Goal: Contribute content

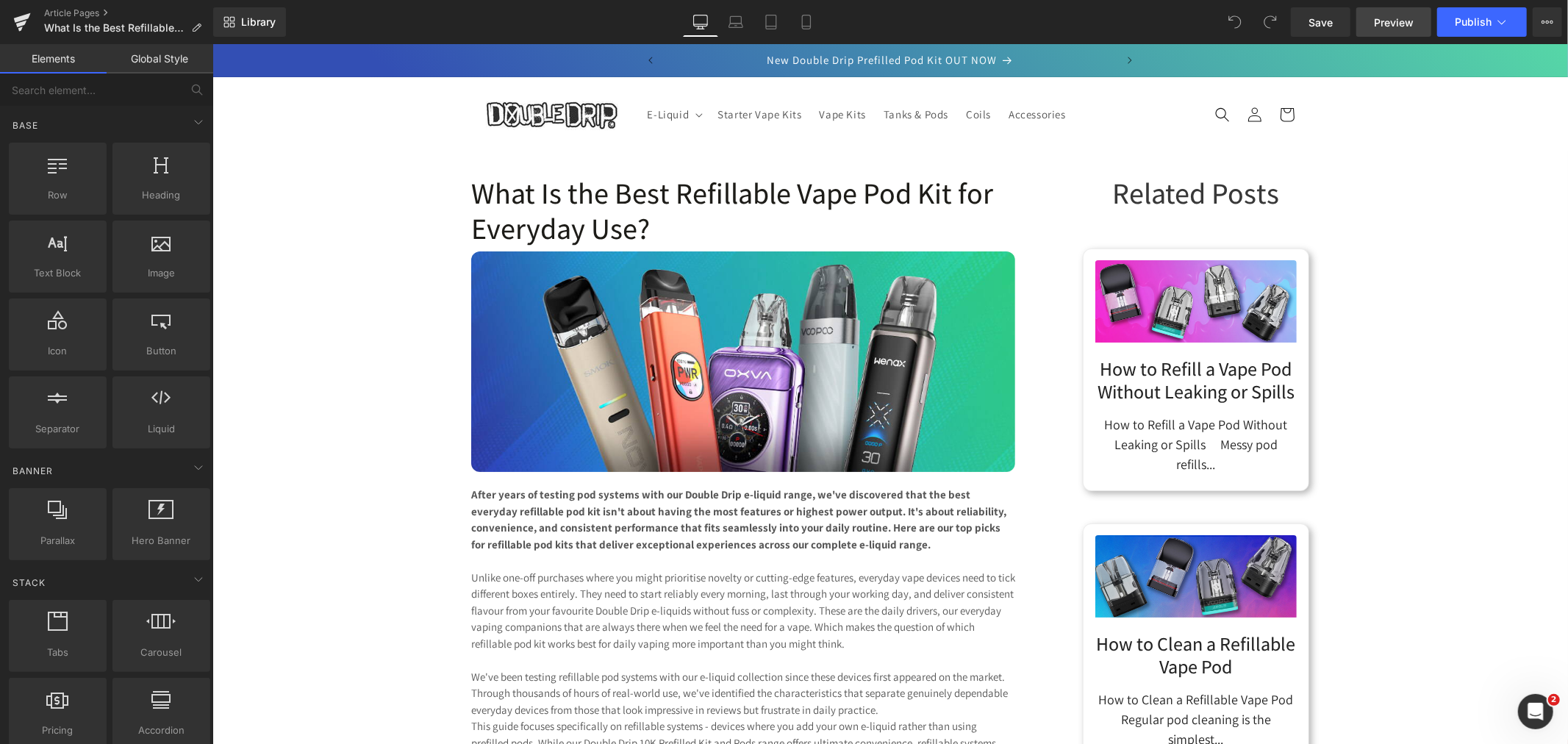
click at [1409, 19] on span "Preview" at bounding box center [1393, 23] width 39 height 15
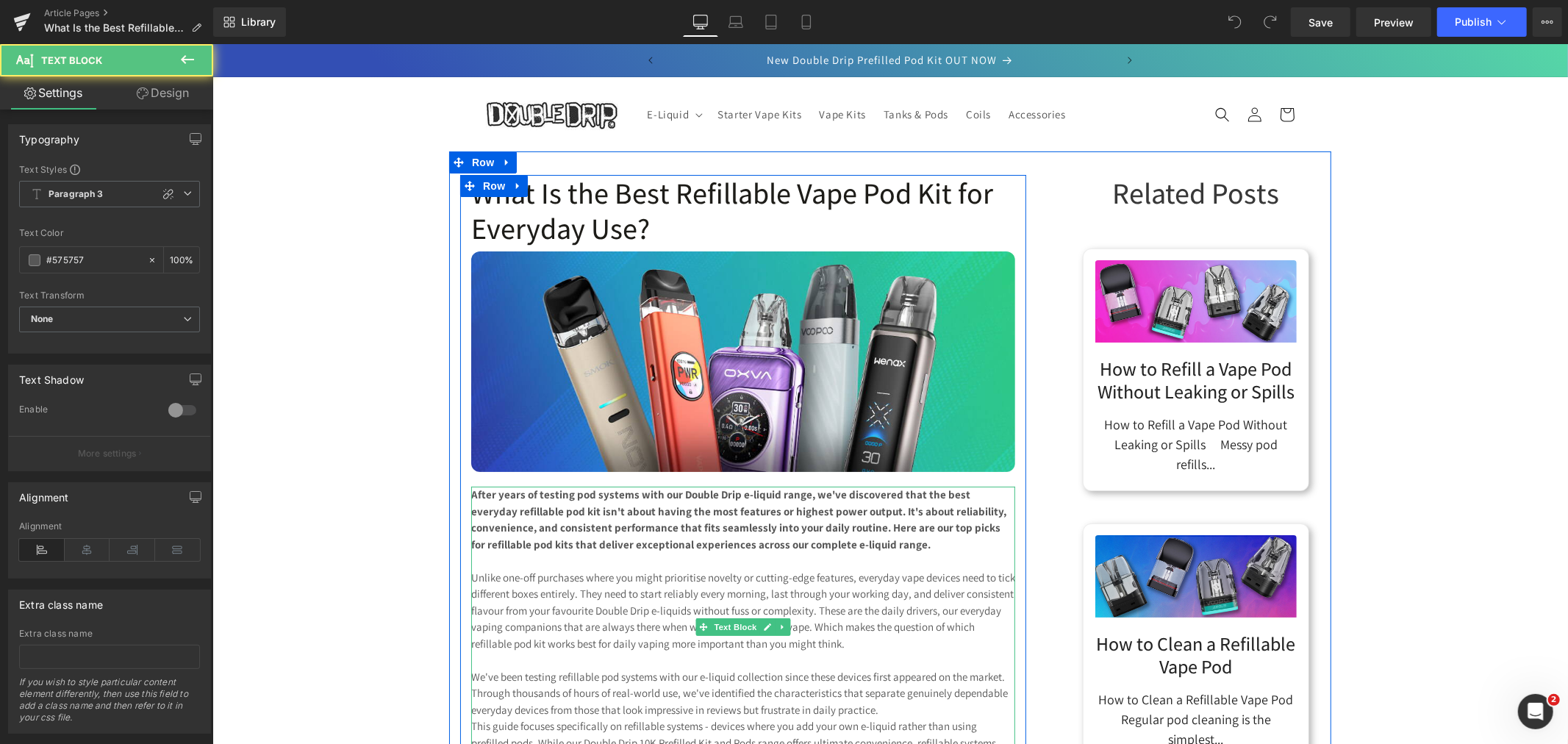
drag, startPoint x: 834, startPoint y: 548, endPoint x: 720, endPoint y: 518, distance: 117.9
click at [488, 503] on p "After years of testing pod systems with our Double Drip e-liquid range, we've d…" at bounding box center [742, 518] width 544 height 66
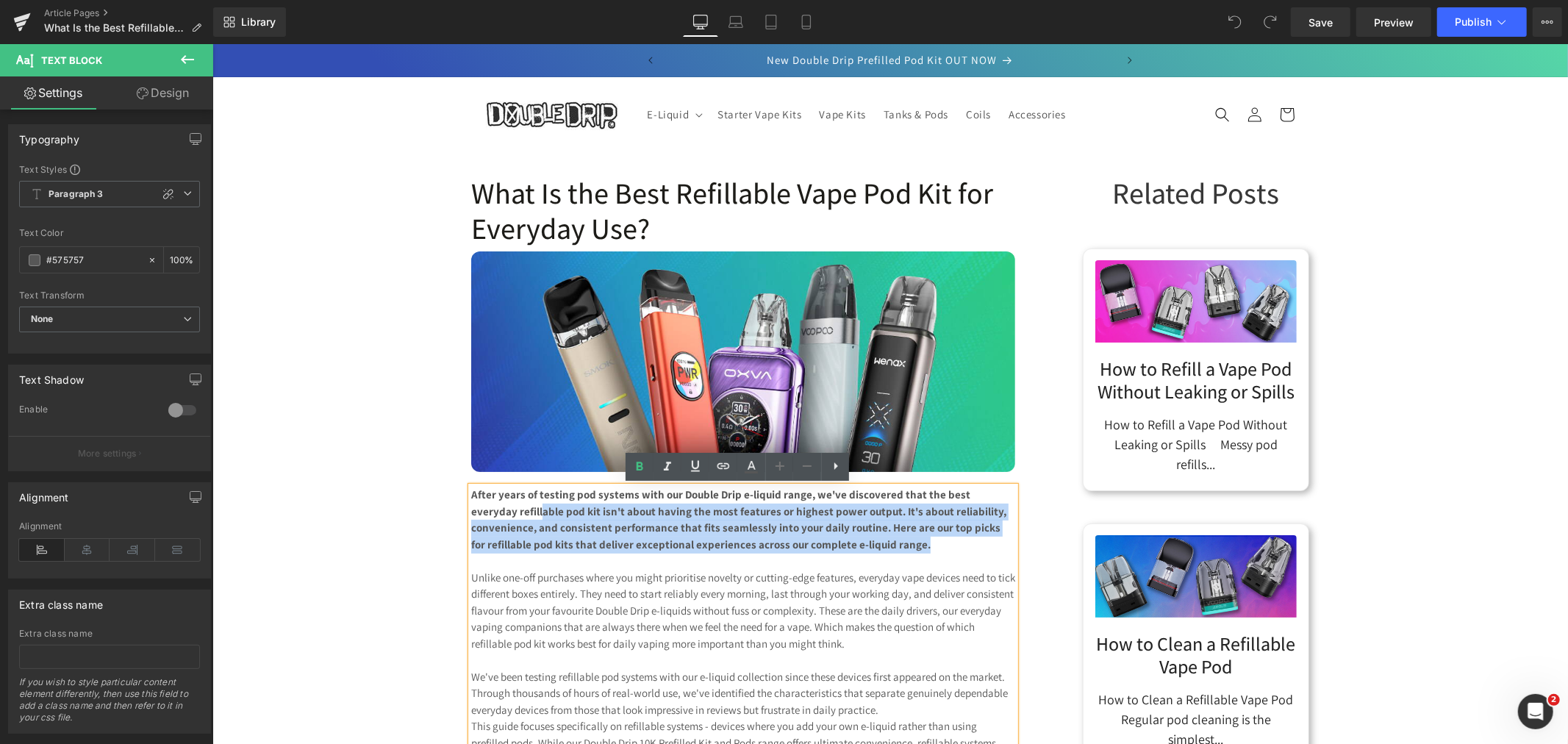
click at [789, 524] on strong "After years of testing pod systems with our Double Drip e-liquid range, we've d…" at bounding box center [738, 518] width 535 height 64
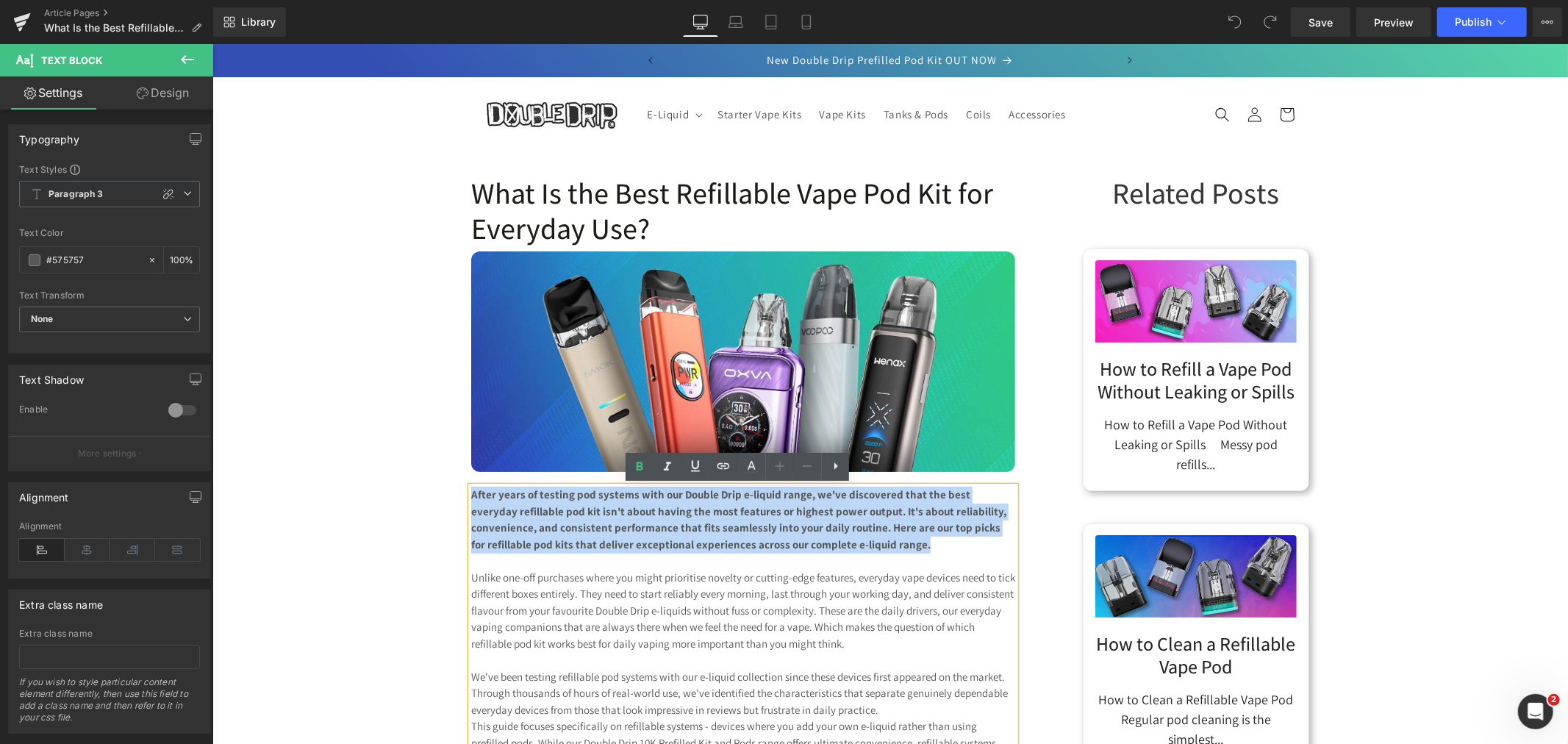
drag, startPoint x: 852, startPoint y: 546, endPoint x: 464, endPoint y: 495, distance: 391.3
click at [471, 495] on p "After years of testing pod systems with our Double Drip e-liquid range, we've d…" at bounding box center [742, 518] width 544 height 66
copy strong "After years of testing pod systems with our Double Drip e-liquid range, we've d…"
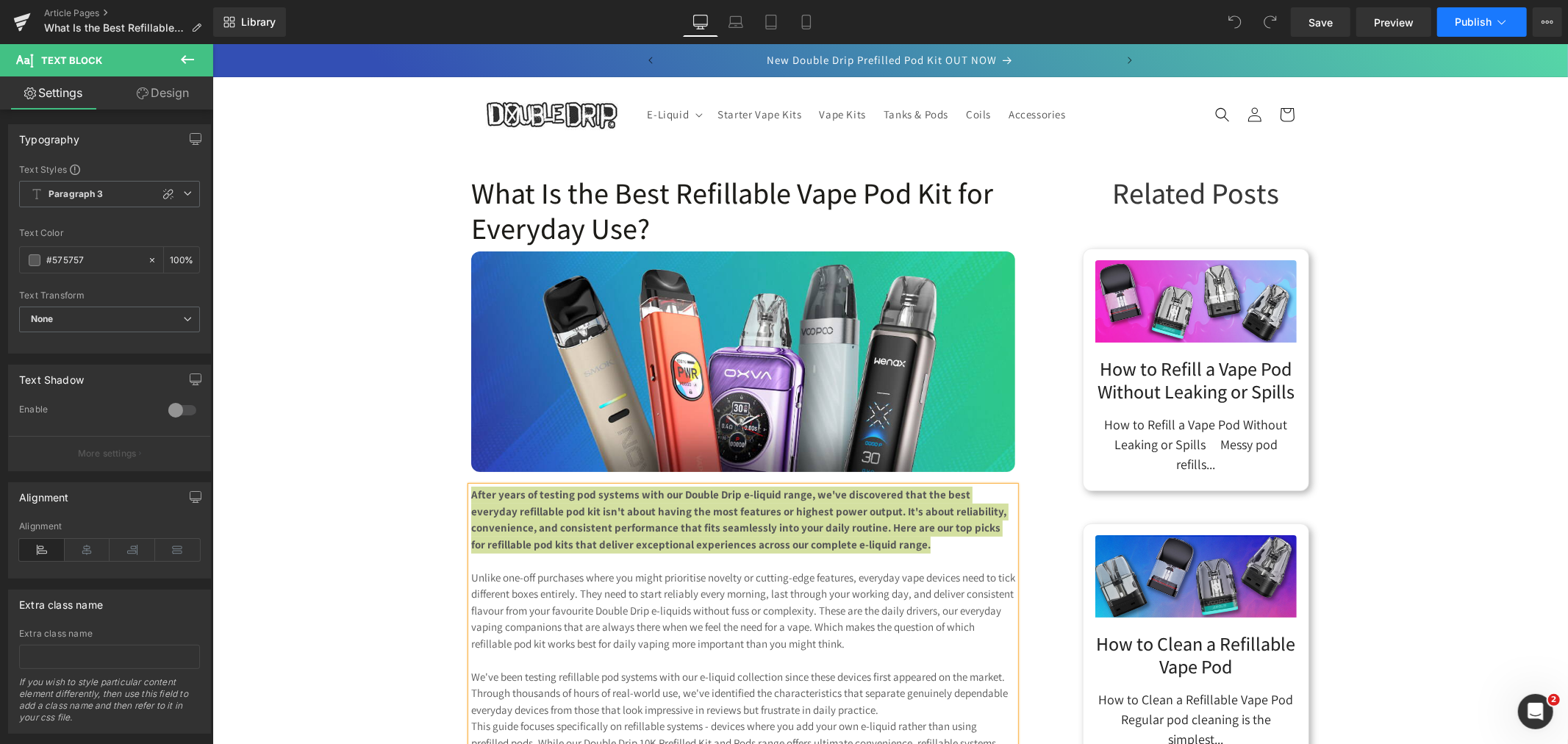
click at [1468, 22] on span "Publish" at bounding box center [1473, 22] width 37 height 12
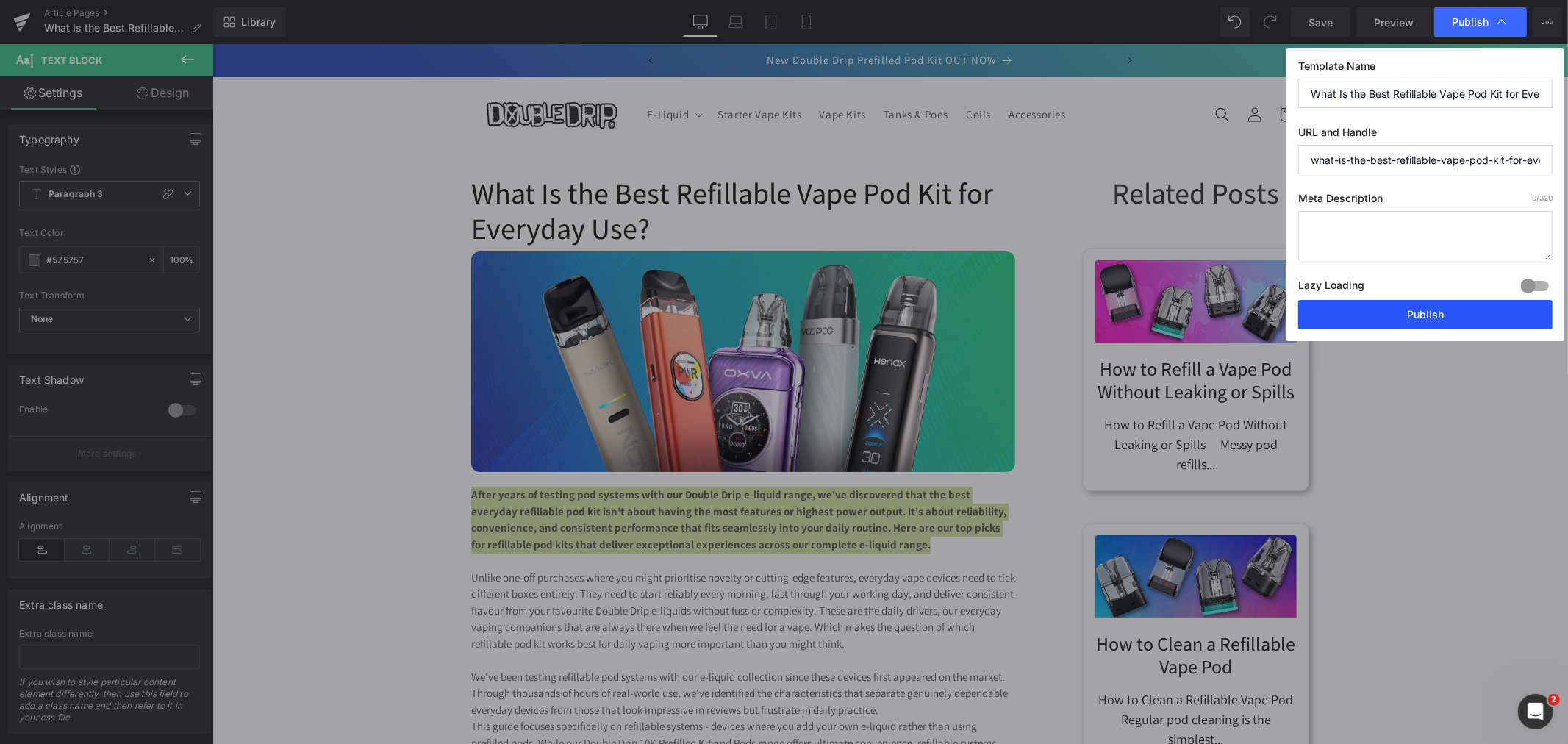
click at [1431, 320] on button "Publish" at bounding box center [1425, 314] width 254 height 29
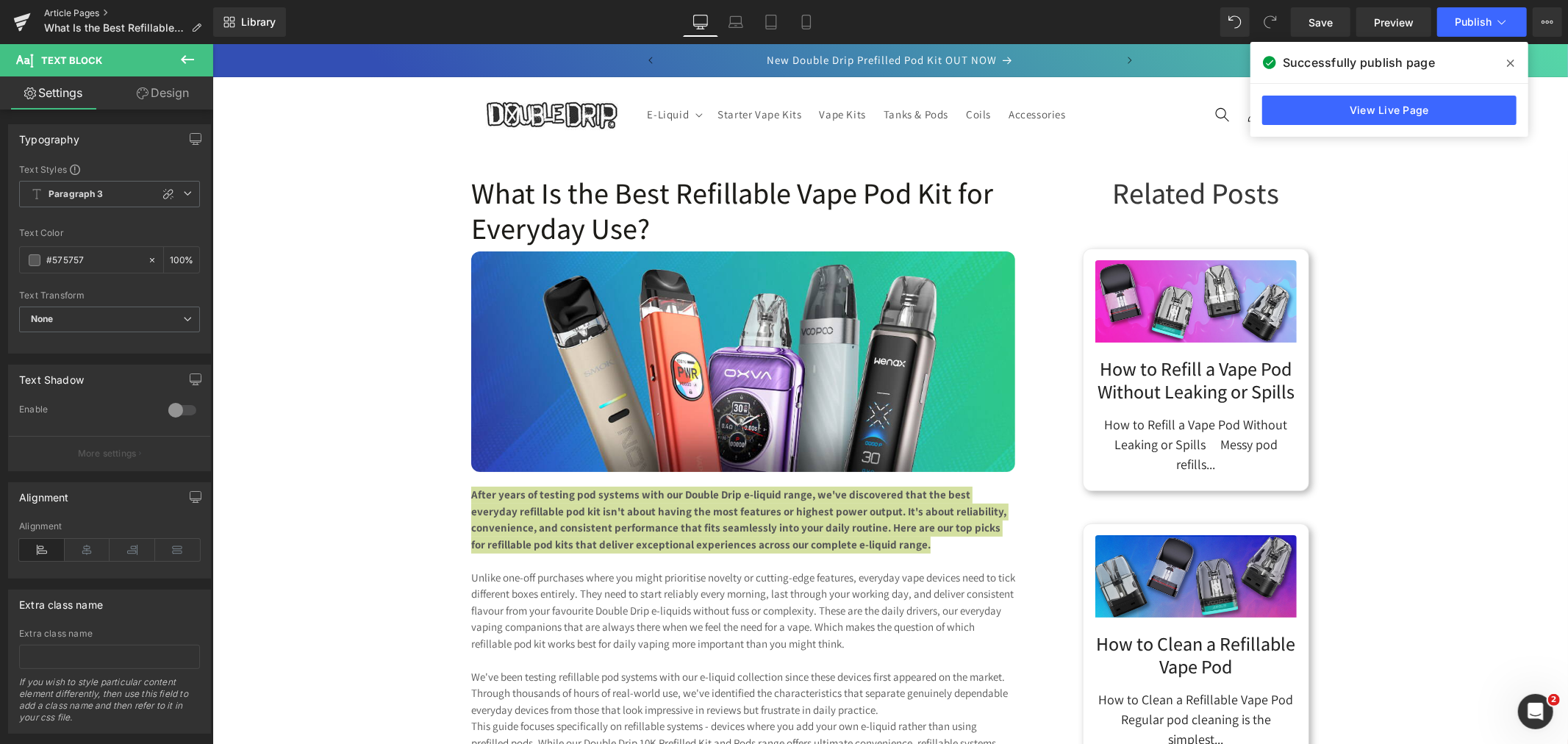
click at [91, 8] on link "Article Pages" at bounding box center [129, 13] width 169 height 12
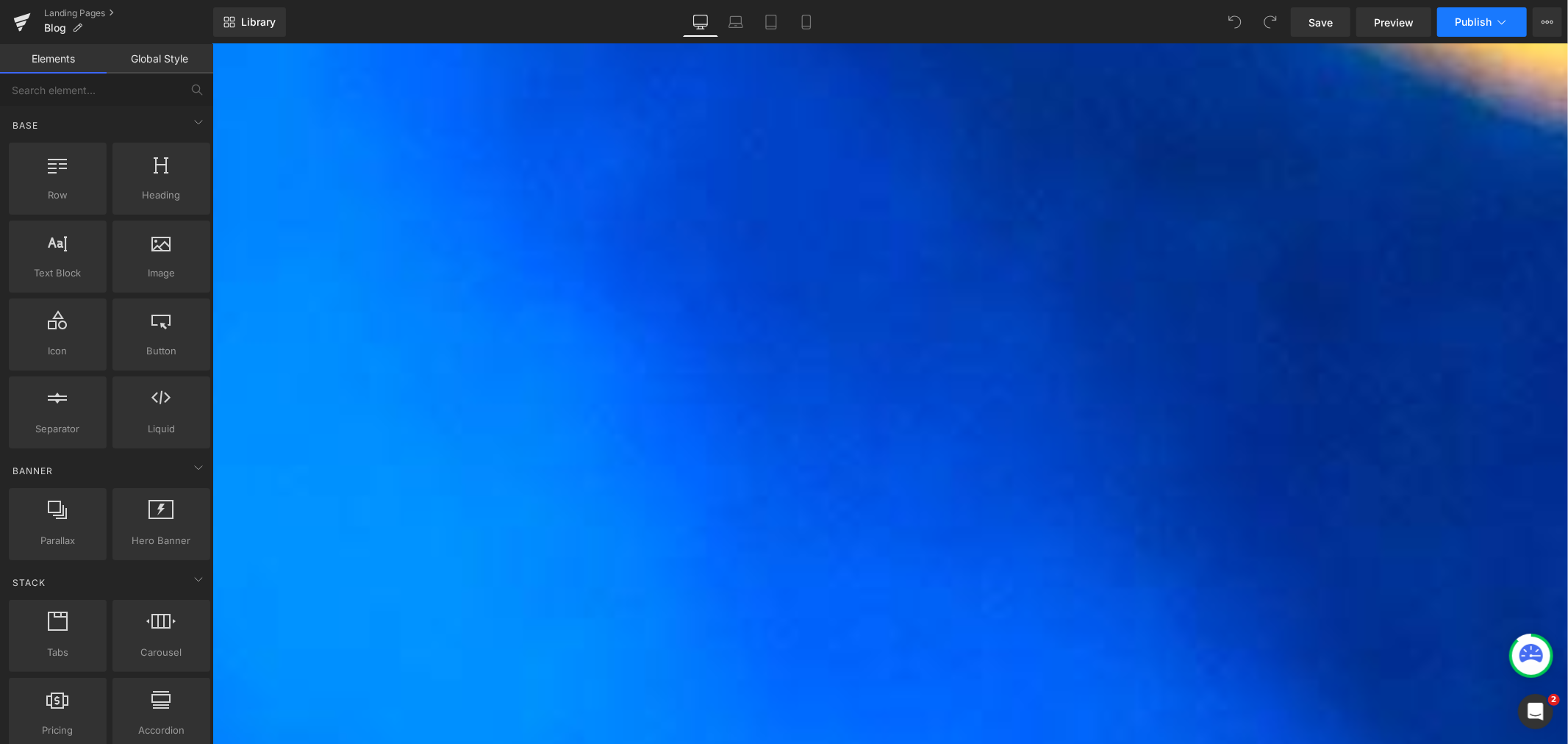
click at [1460, 8] on button "Publish" at bounding box center [1482, 22] width 90 height 29
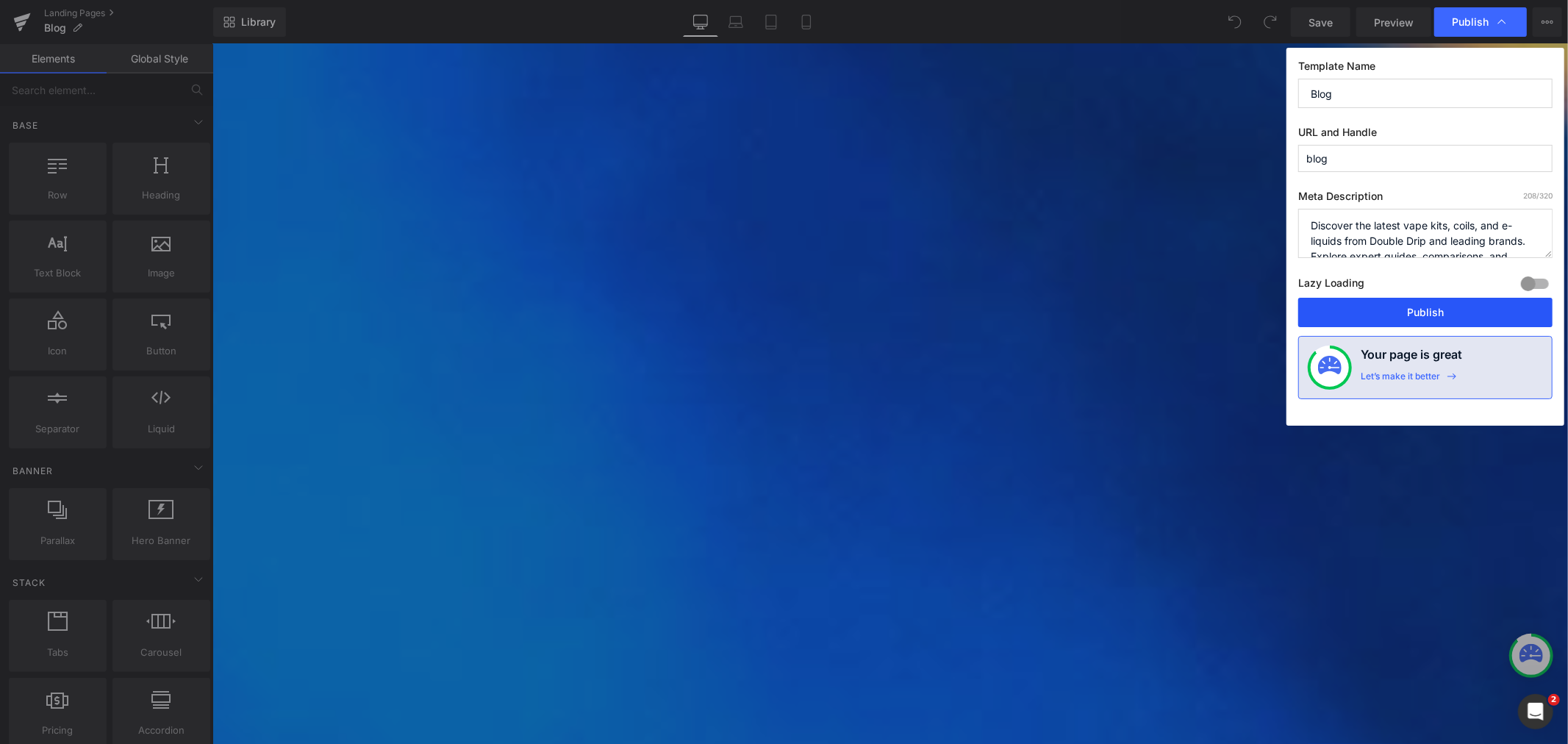
drag, startPoint x: 1426, startPoint y: 307, endPoint x: 1213, endPoint y: 258, distance: 218.6
click at [1426, 307] on button "Publish" at bounding box center [1425, 312] width 254 height 29
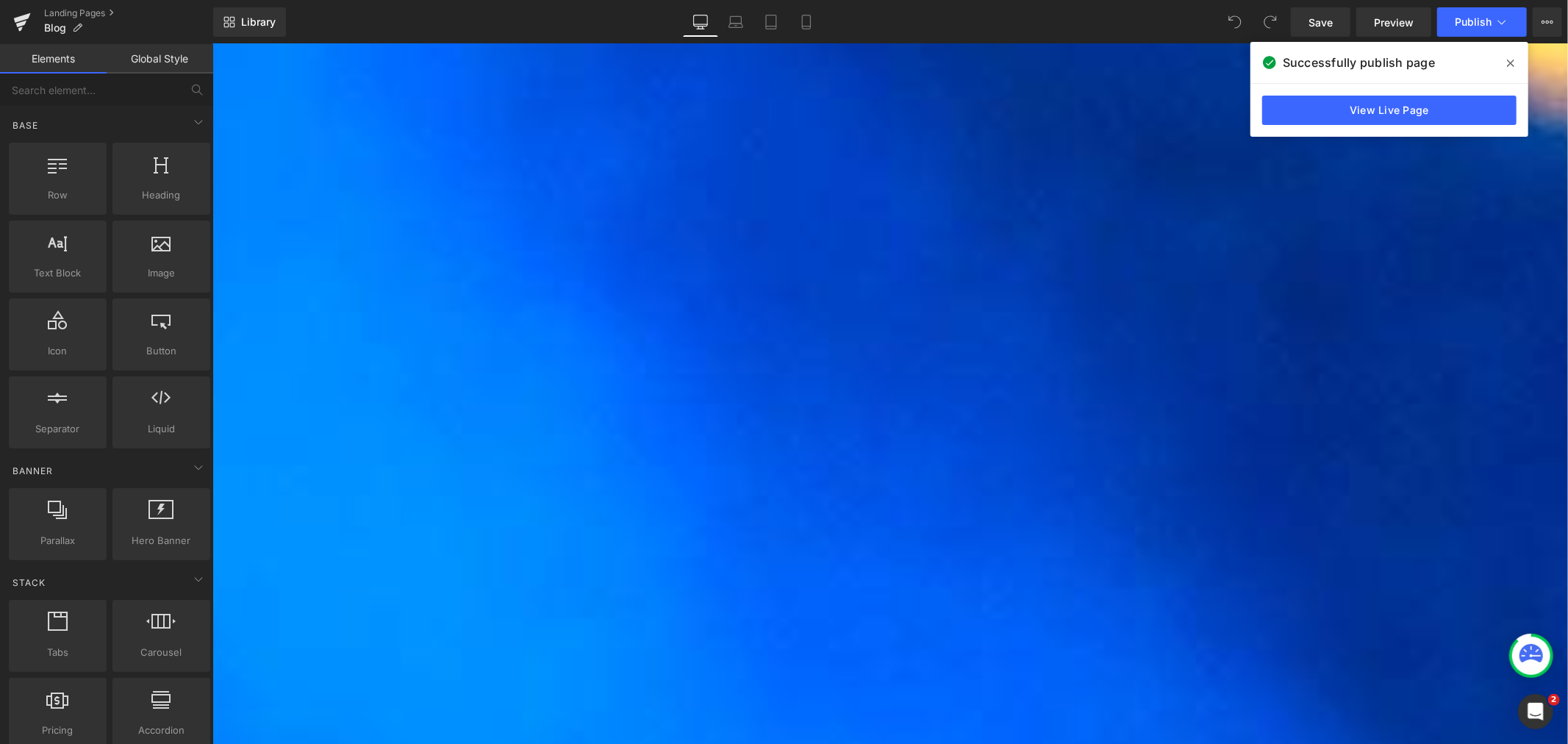
drag, startPoint x: 83, startPoint y: 13, endPoint x: 149, endPoint y: 2, distance: 66.9
click at [83, 13] on link "Landing Pages" at bounding box center [129, 13] width 169 height 12
